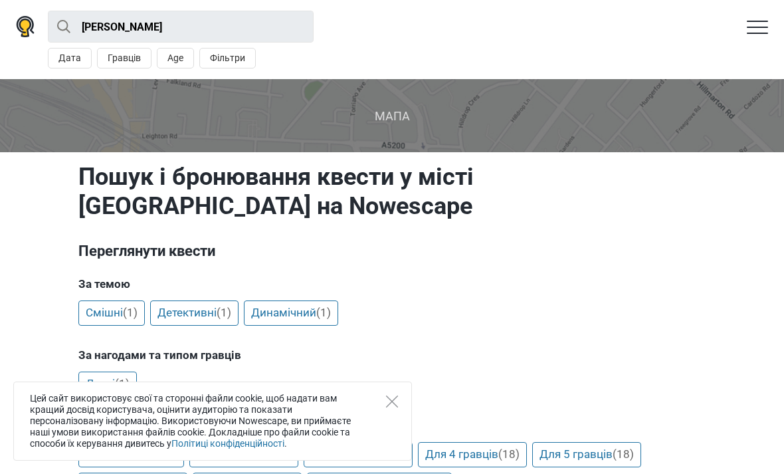
click at [371, 407] on div "Цей сайт використовує свої та сторонні файли cookie, щоб надати вам кращий досв…" at bounding box center [212, 420] width 399 height 79
click at [397, 401] on icon "Close" at bounding box center [392, 401] width 12 height 12
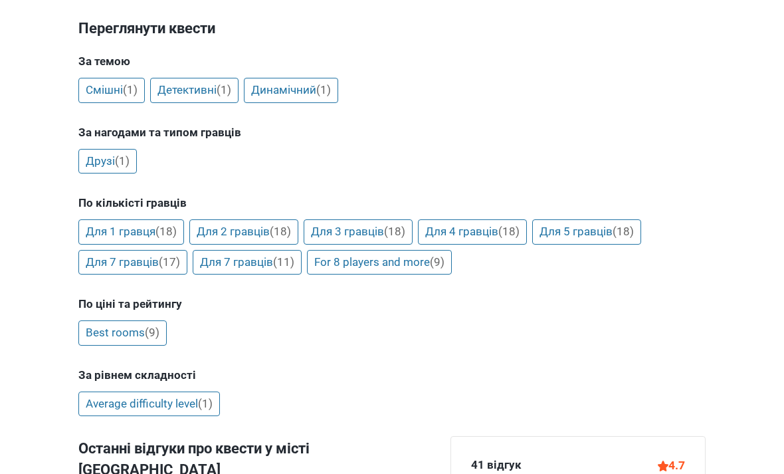
scroll to position [232, 0]
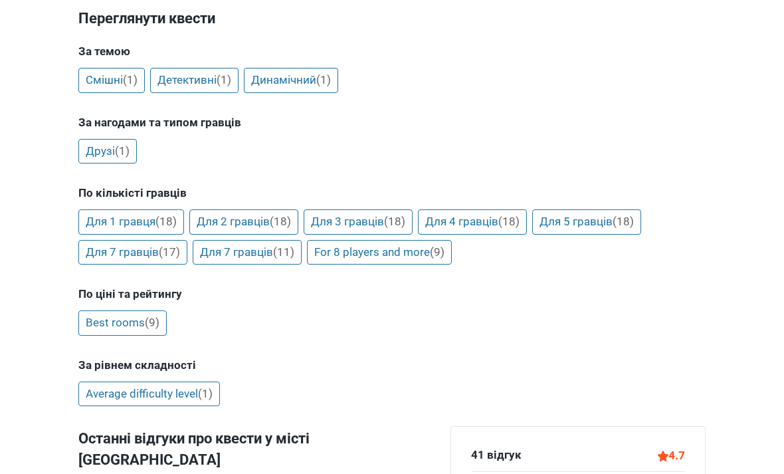
click at [307, 90] on link "Динамічний (1)" at bounding box center [291, 80] width 94 height 25
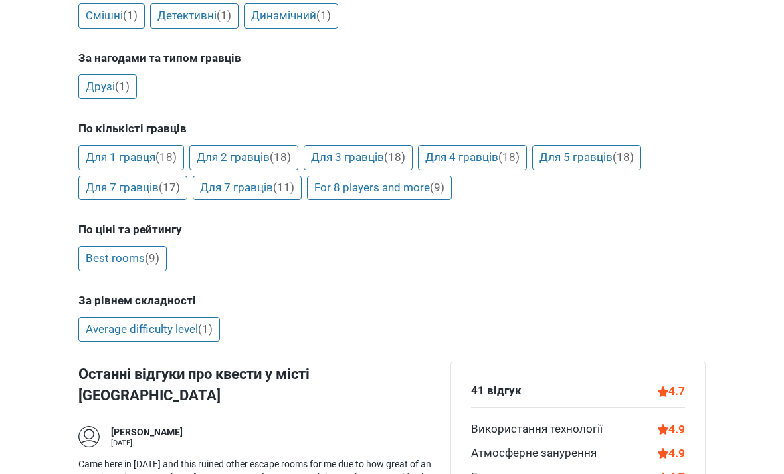
scroll to position [298, 0]
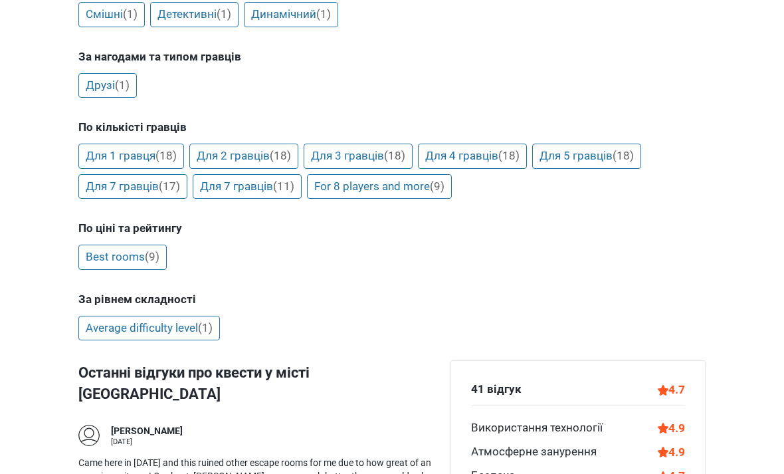
click at [213, 322] on span "(1)" at bounding box center [205, 327] width 15 height 13
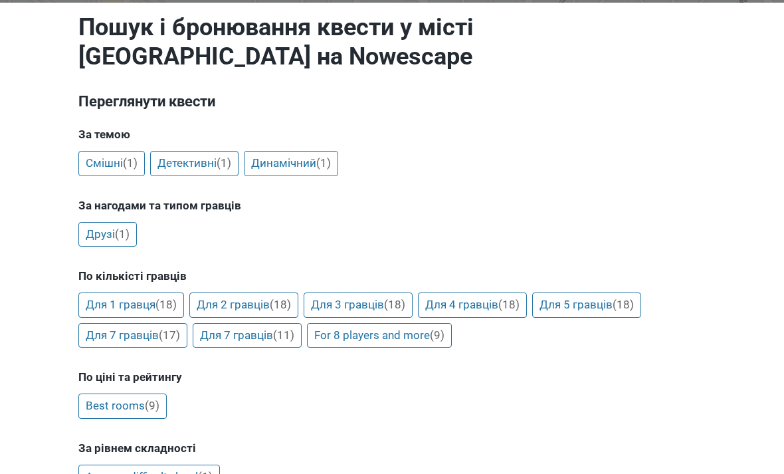
scroll to position [145, 0]
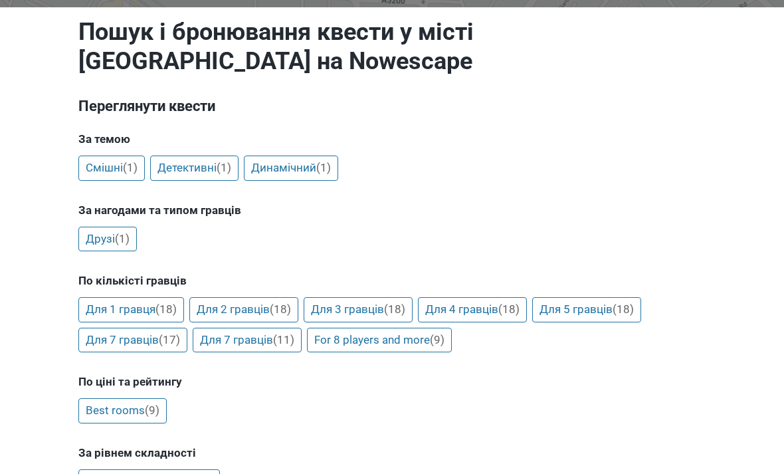
click at [115, 178] on link "Смішні (1)" at bounding box center [111, 167] width 66 height 25
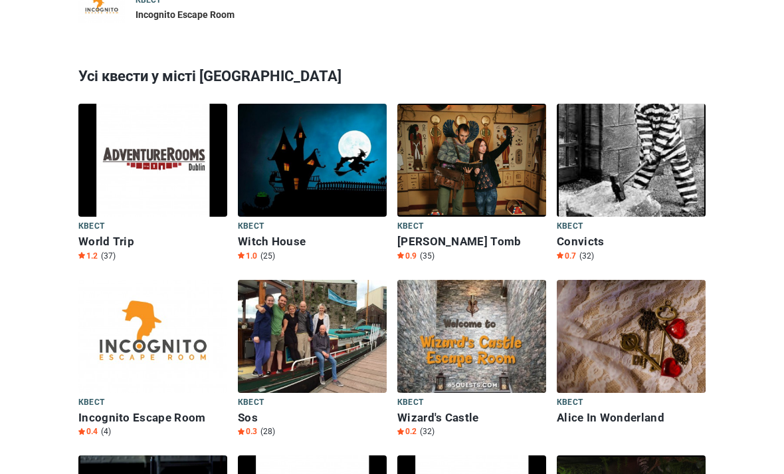
scroll to position [898, 0]
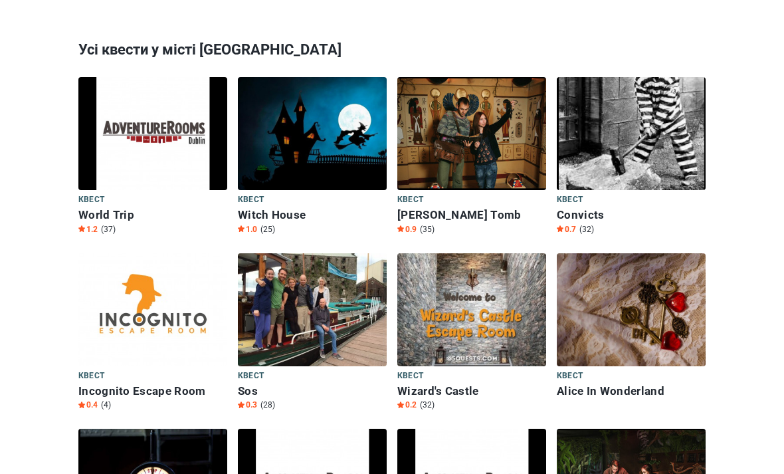
click at [338, 289] on img at bounding box center [312, 310] width 149 height 113
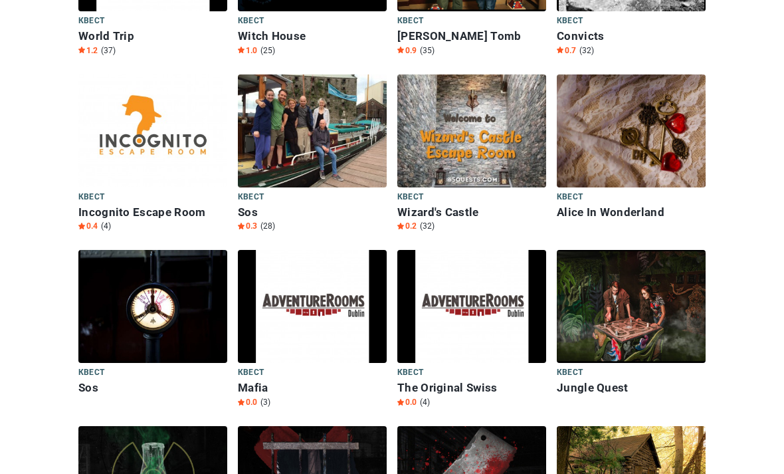
scroll to position [1080, 0]
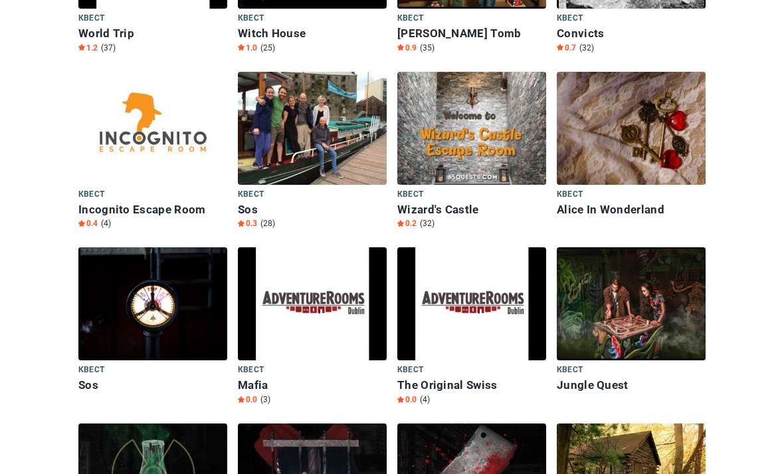
click at [146, 256] on img at bounding box center [152, 304] width 149 height 113
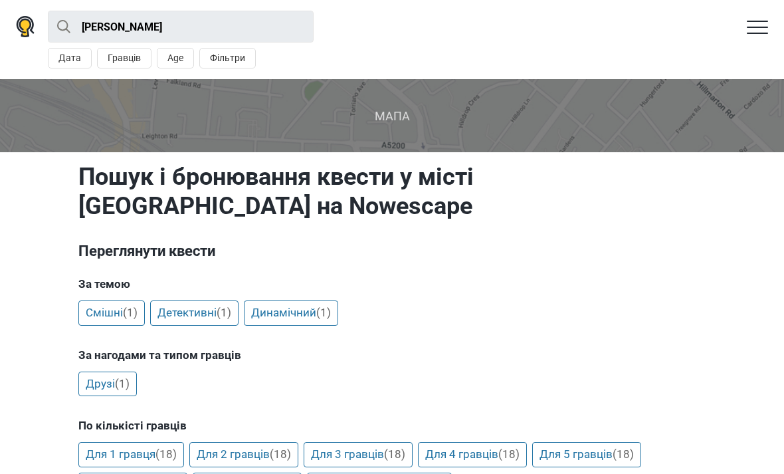
scroll to position [1123, 0]
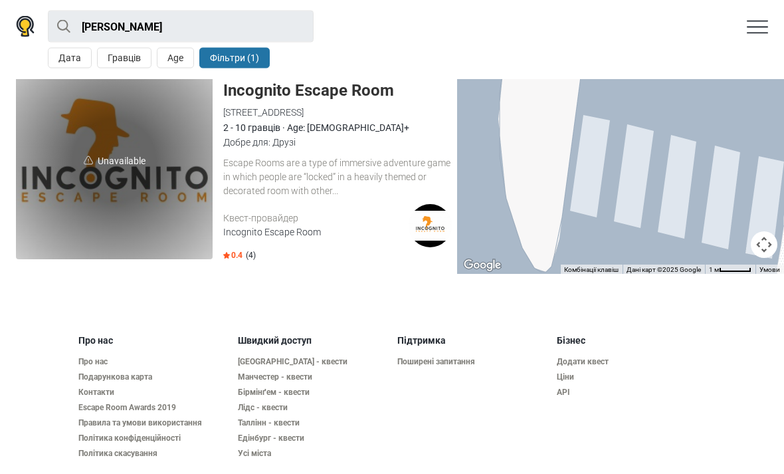
scroll to position [48, 0]
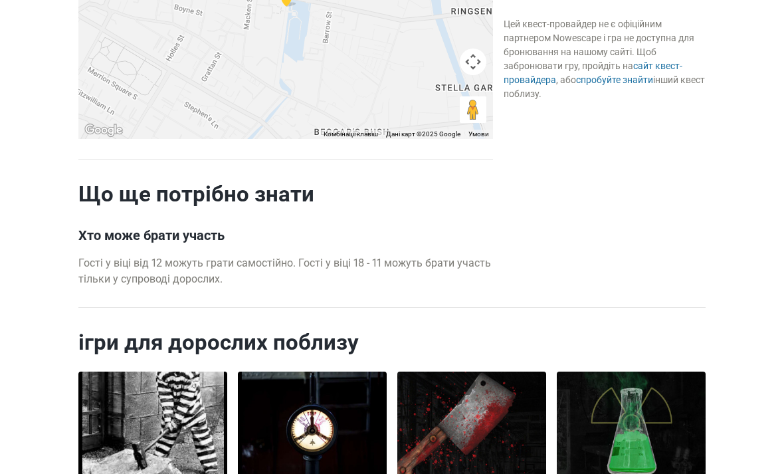
scroll to position [1200, 0]
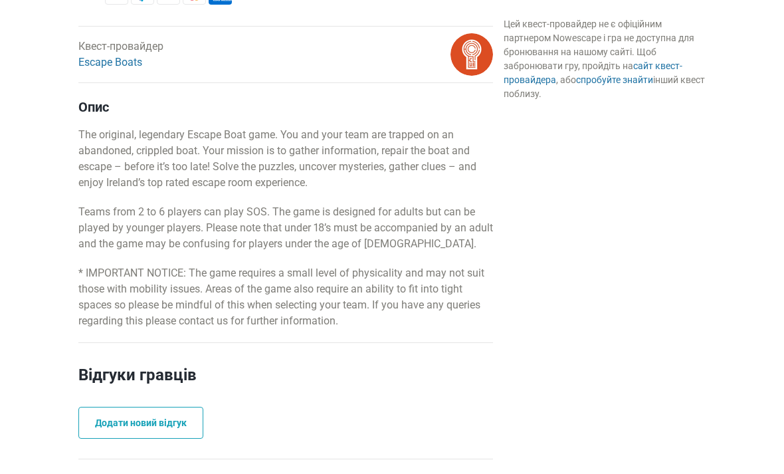
scroll to position [553, 0]
